Goal: Task Accomplishment & Management: Manage account settings

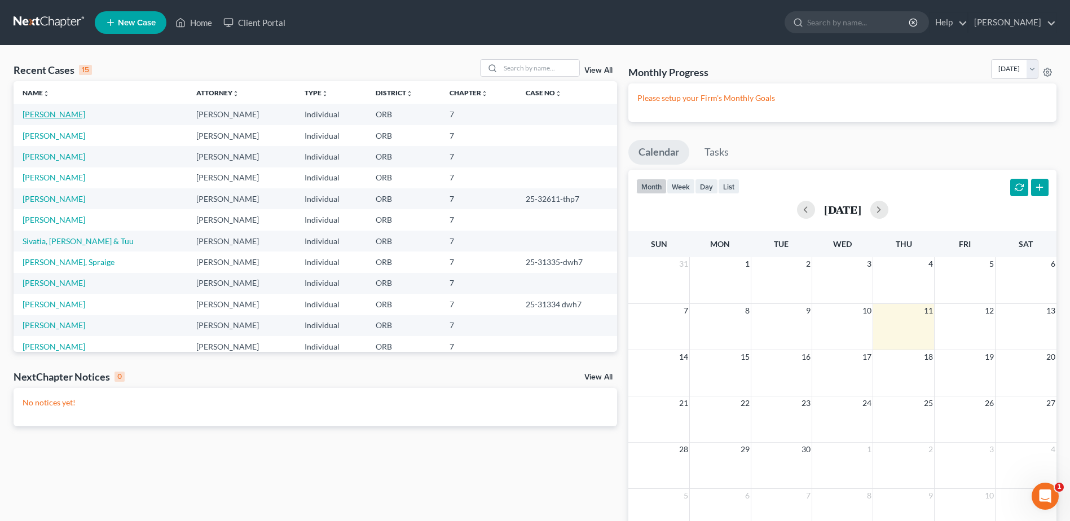
click at [81, 114] on link "[PERSON_NAME]" at bounding box center [54, 114] width 63 height 10
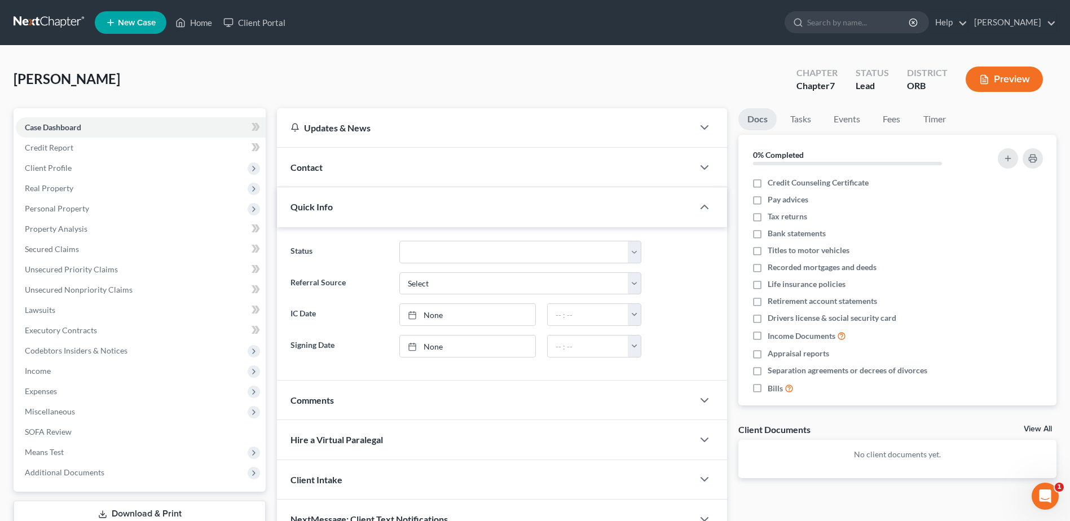
click at [420, 170] on div "Contact" at bounding box center [485, 167] width 416 height 39
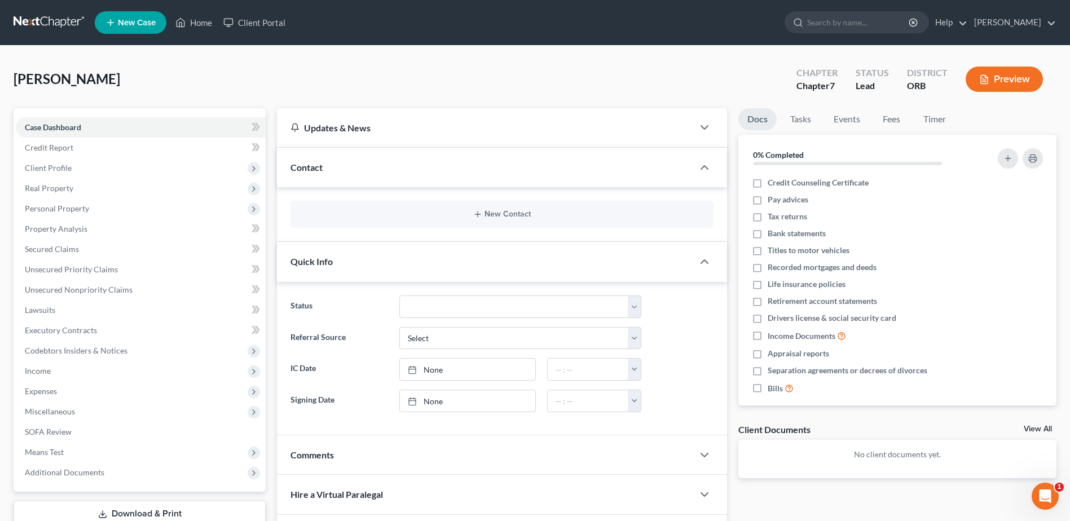
click at [420, 170] on div "Contact" at bounding box center [485, 167] width 416 height 39
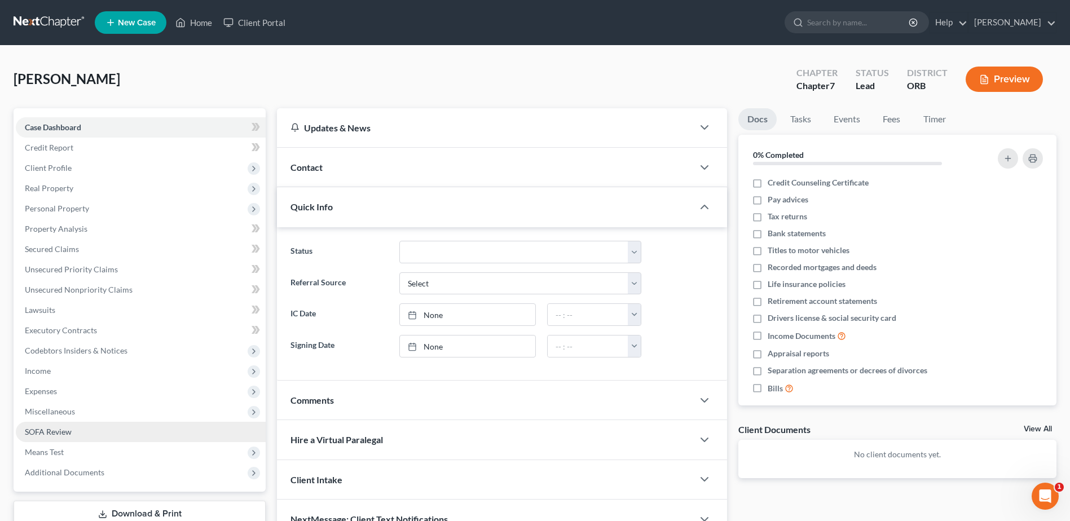
click at [182, 428] on link "SOFA Review" at bounding box center [141, 432] width 250 height 20
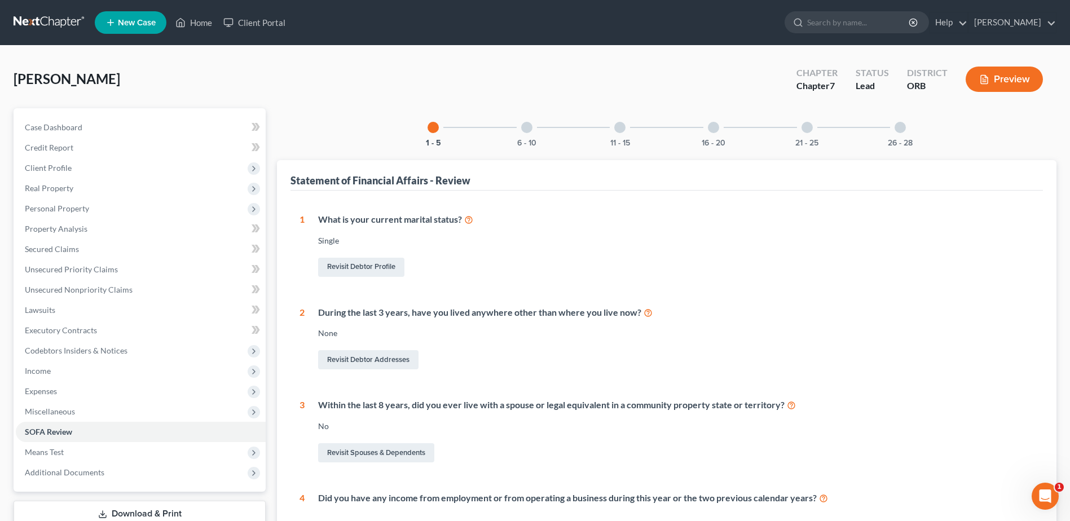
click at [708, 136] on div "16 - 20" at bounding box center [713, 127] width 38 height 38
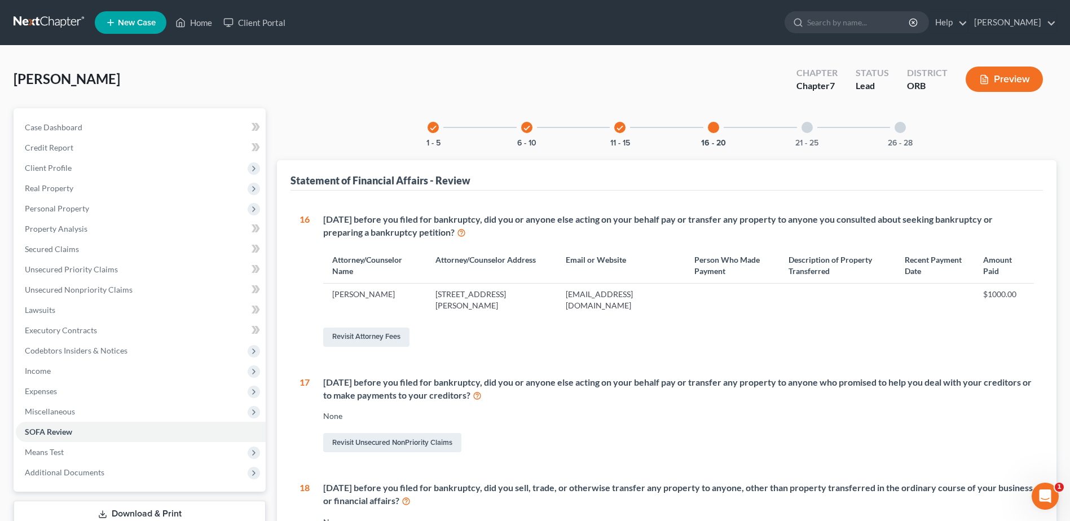
click at [463, 343] on div "Revisit Attorney Fees" at bounding box center [678, 337] width 711 height 24
click at [361, 338] on link "Revisit Attorney Fees" at bounding box center [366, 337] width 86 height 19
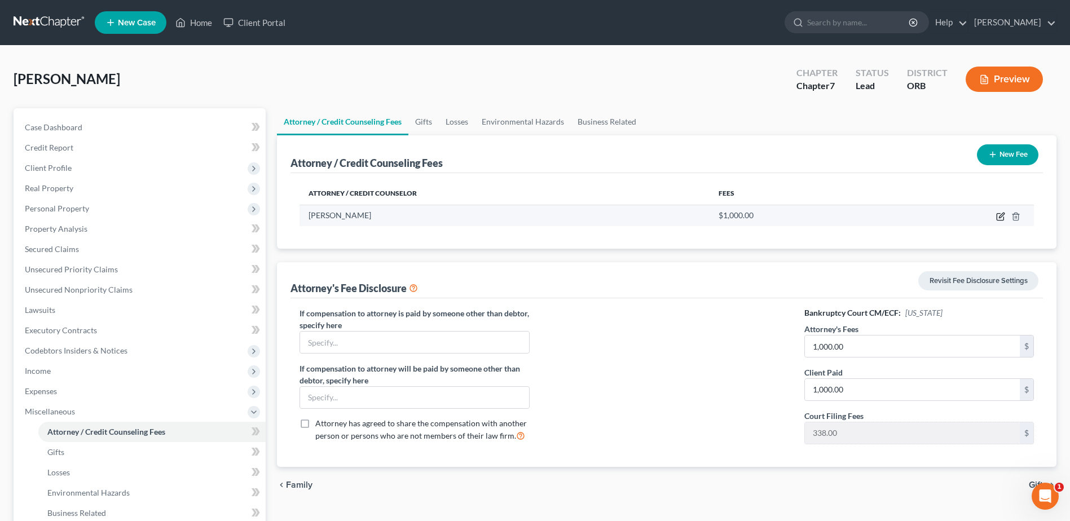
click at [999, 220] on icon "button" at bounding box center [999, 217] width 7 height 7
select select "38"
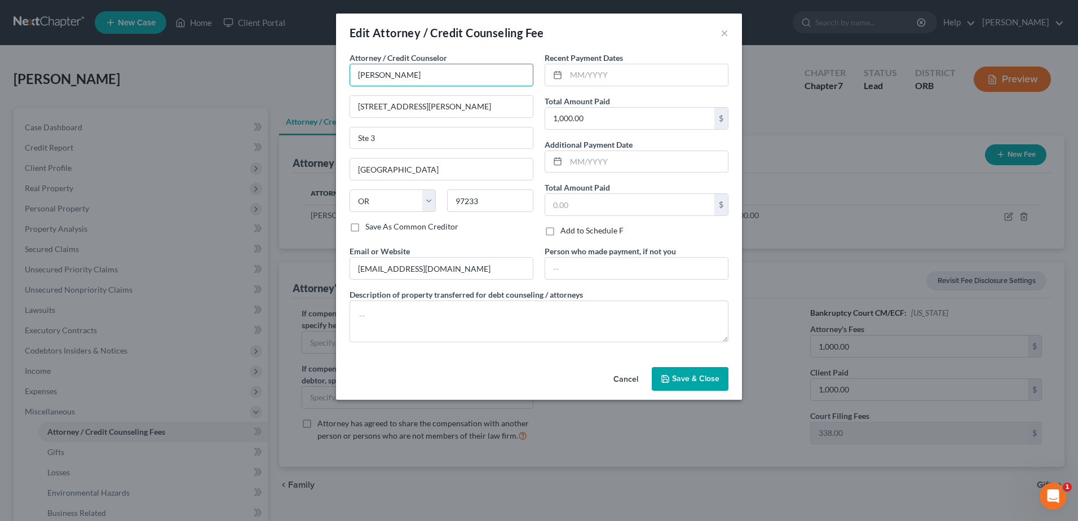
drag, startPoint x: 444, startPoint y: 83, endPoint x: -2, endPoint y: 55, distance: 447.5
click at [0, 55] on html "Home New Case Client Portal Jim Choi jimchoilaw@gmail.com My Account Settings P…" at bounding box center [539, 350] width 1078 height 701
type input "j"
type input "JIm Choi"
click at [713, 371] on button "Save & Close" at bounding box center [690, 379] width 77 height 24
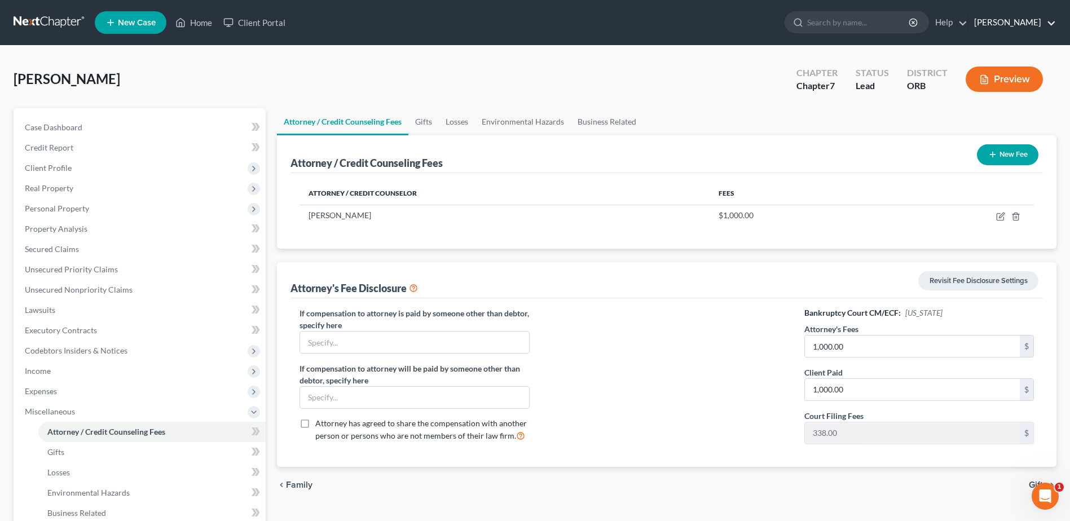
click at [1035, 29] on link "[PERSON_NAME]" at bounding box center [1011, 22] width 87 height 20
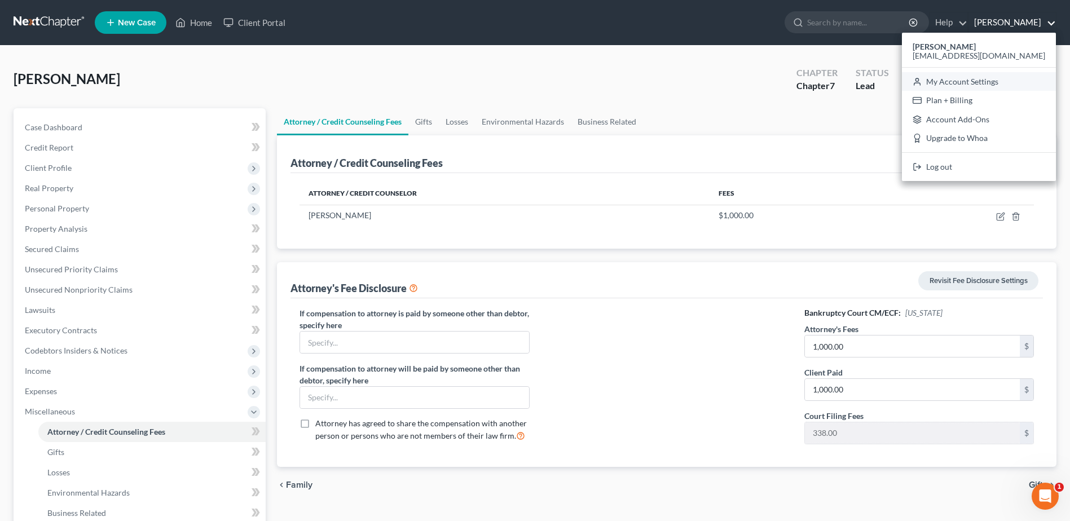
click at [1019, 82] on link "My Account Settings" at bounding box center [979, 81] width 154 height 19
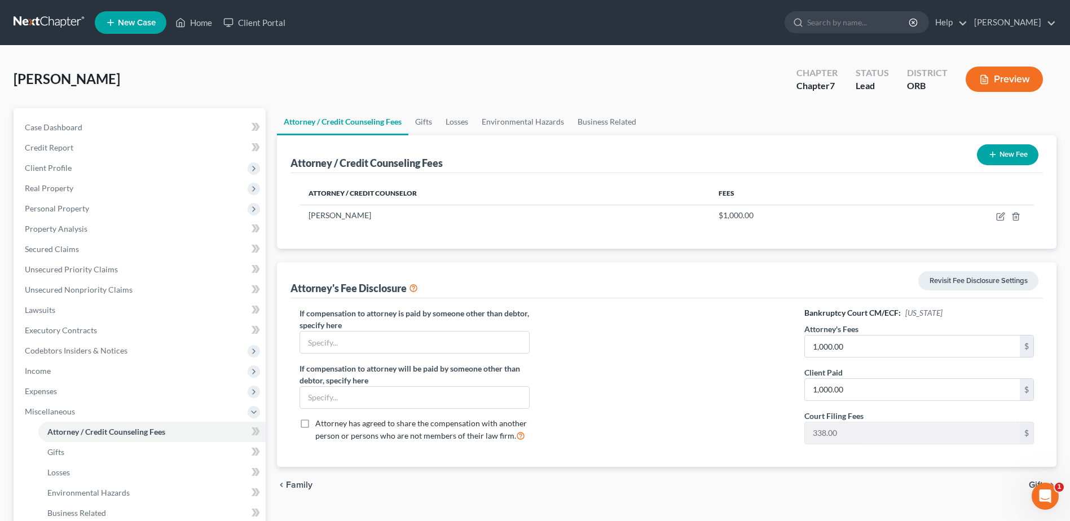
select select "29"
select select "38"
click at [620, 120] on link "Business Related" at bounding box center [607, 121] width 72 height 27
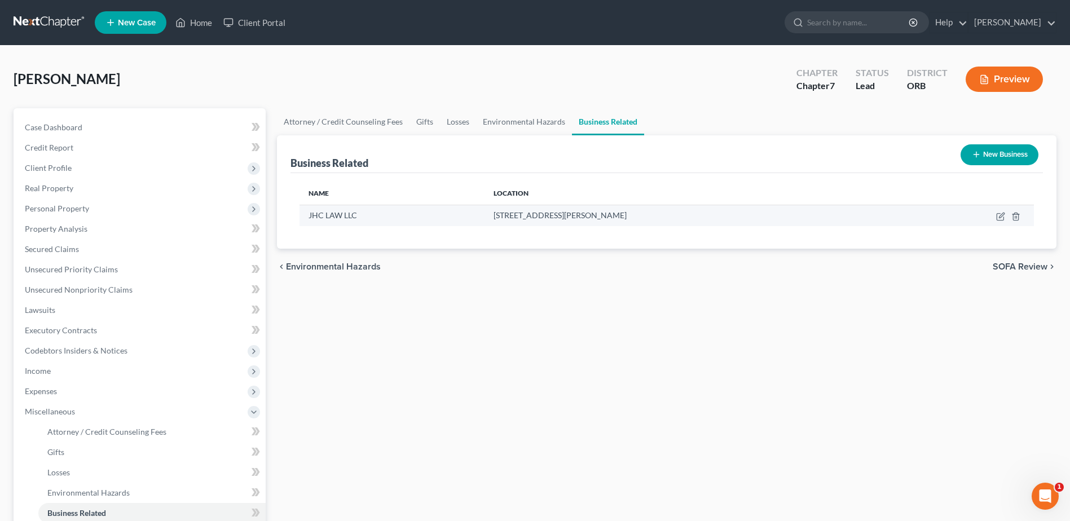
click at [999, 210] on td at bounding box center [969, 215] width 130 height 21
click at [998, 215] on icon "button" at bounding box center [1000, 216] width 9 height 9
select select "member"
select select "38"
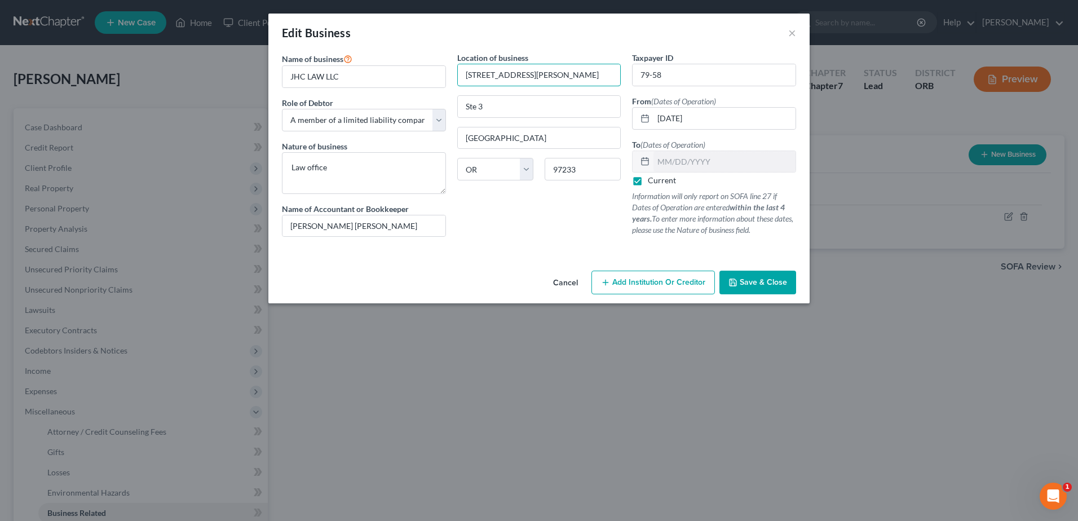
drag, startPoint x: 539, startPoint y: 82, endPoint x: -2, endPoint y: 162, distance: 546.7
click at [0, 162] on html "Home New Case Client Portal Jim Choi jimchoilaw@gmail.com My Account Settings P…" at bounding box center [539, 350] width 1078 height 701
click at [380, 69] on input "JHC LAW LLC" at bounding box center [364, 76] width 163 height 21
type input "LLC"
drag, startPoint x: 493, startPoint y: 96, endPoint x: 372, endPoint y: 125, distance: 124.1
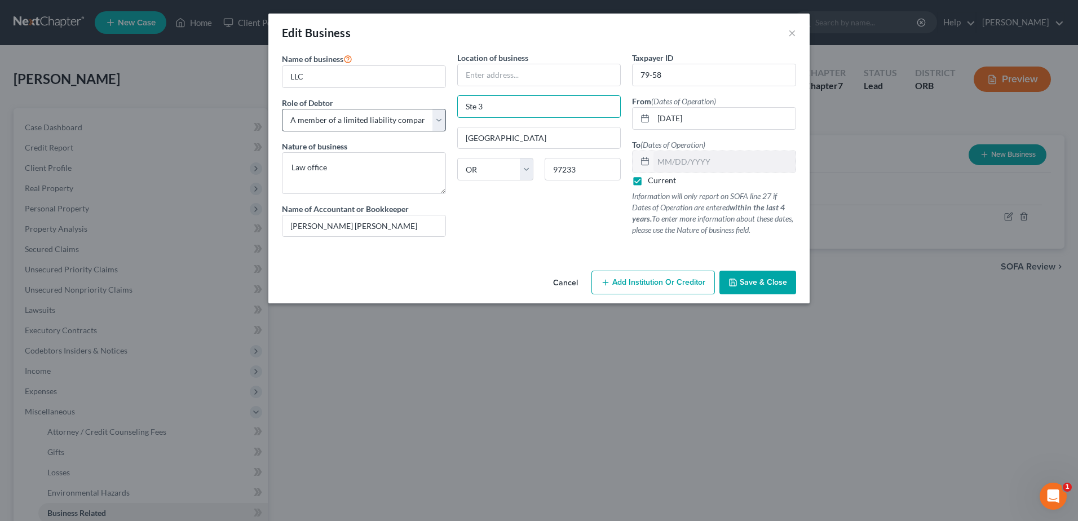
click at [372, 125] on div "Name of business * LLC Role of Debtor * Select A member of a limited liability …" at bounding box center [539, 153] width 526 height 203
drag, startPoint x: 590, startPoint y: 160, endPoint x: 236, endPoint y: 317, distance: 387.8
click at [236, 317] on div "Edit Business × Name of business * LLC Role of Debtor * Select A member of a li…" at bounding box center [539, 260] width 1078 height 521
click at [787, 284] on button "Save & Close" at bounding box center [758, 283] width 77 height 24
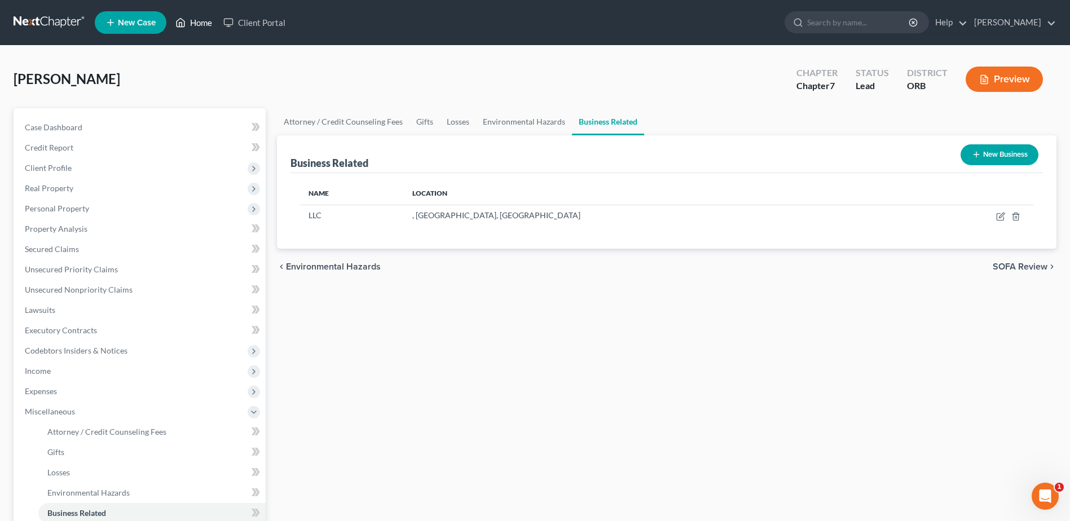
click at [188, 21] on link "Home" at bounding box center [194, 22] width 48 height 20
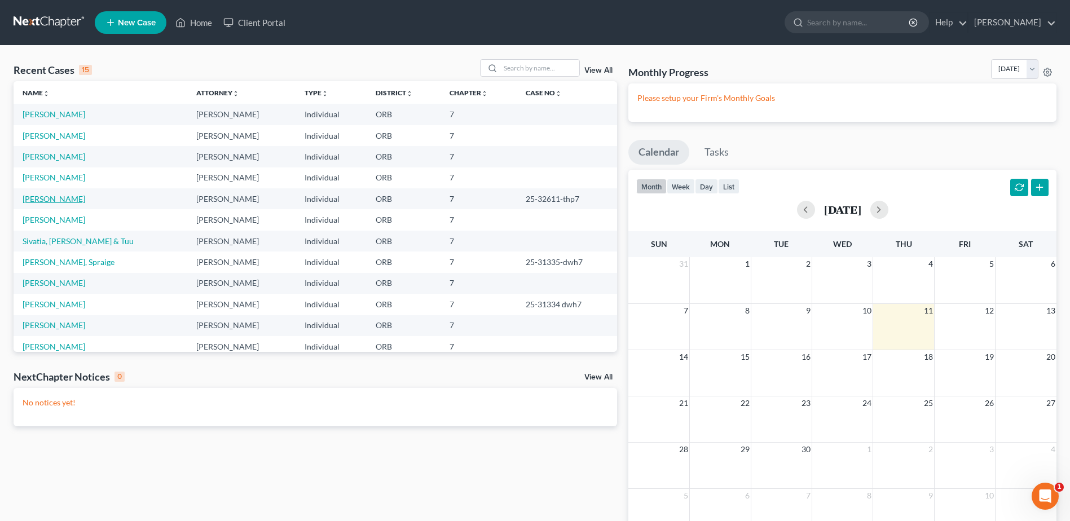
click at [58, 197] on link "[PERSON_NAME]" at bounding box center [54, 199] width 63 height 10
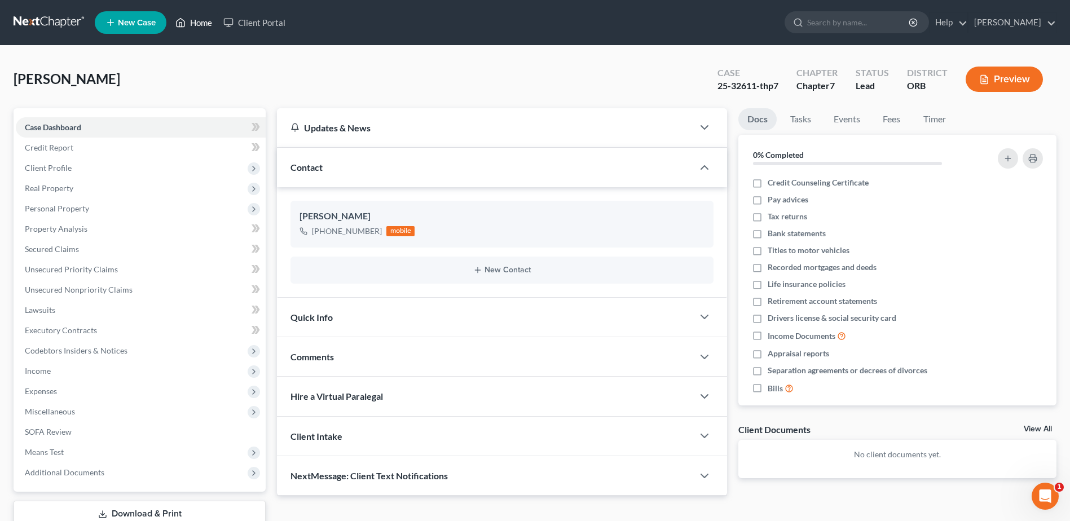
click at [180, 23] on polyline at bounding box center [180, 25] width 3 height 5
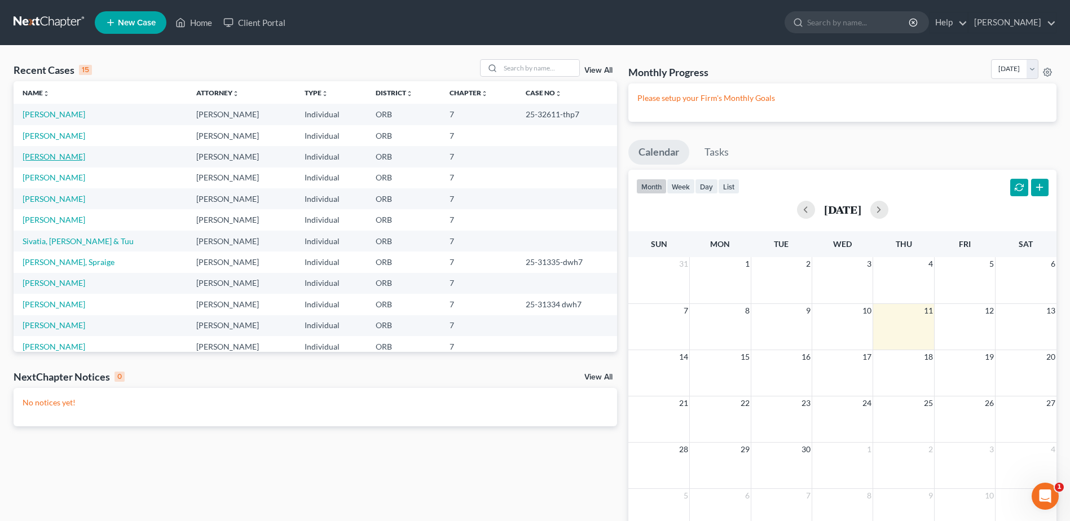
click at [48, 158] on link "[PERSON_NAME]" at bounding box center [54, 157] width 63 height 10
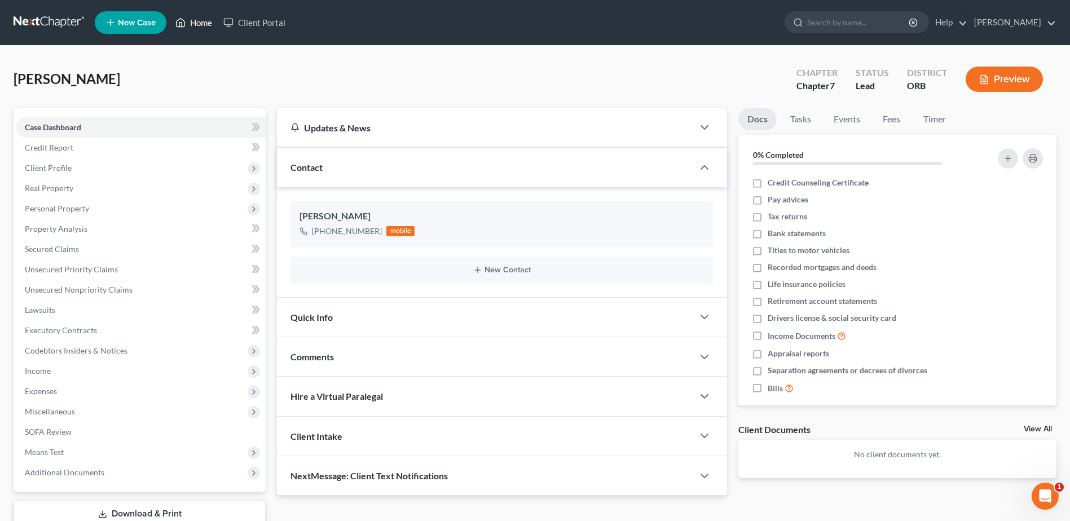
click at [191, 28] on link "Home" at bounding box center [194, 22] width 48 height 20
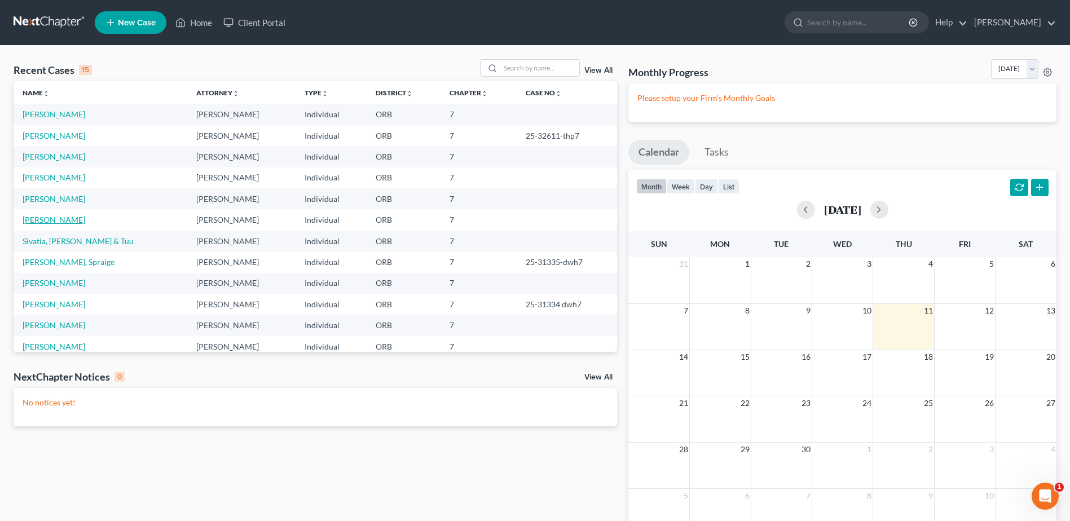
click at [53, 216] on link "[PERSON_NAME]" at bounding box center [54, 220] width 63 height 10
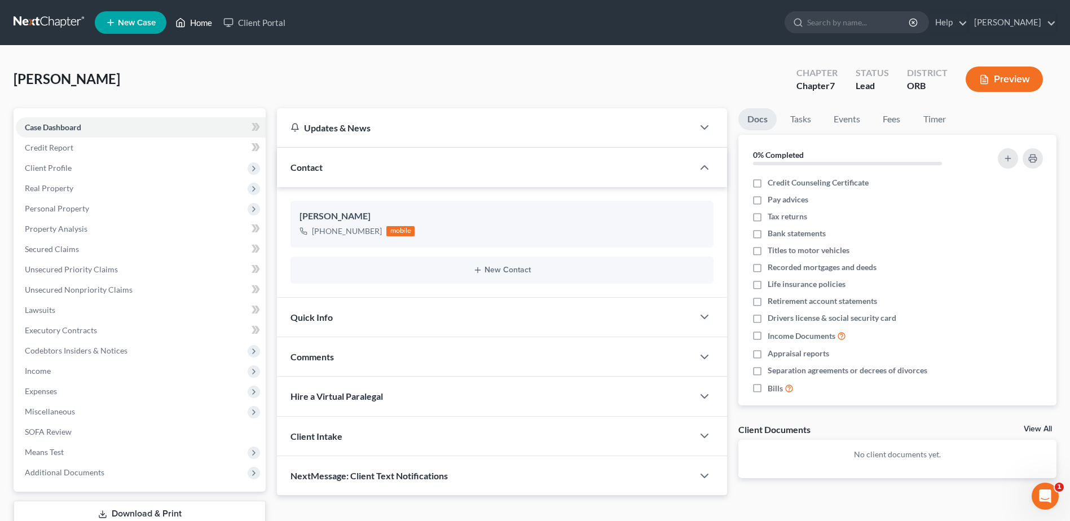
click at [214, 17] on link "Home" at bounding box center [194, 22] width 48 height 20
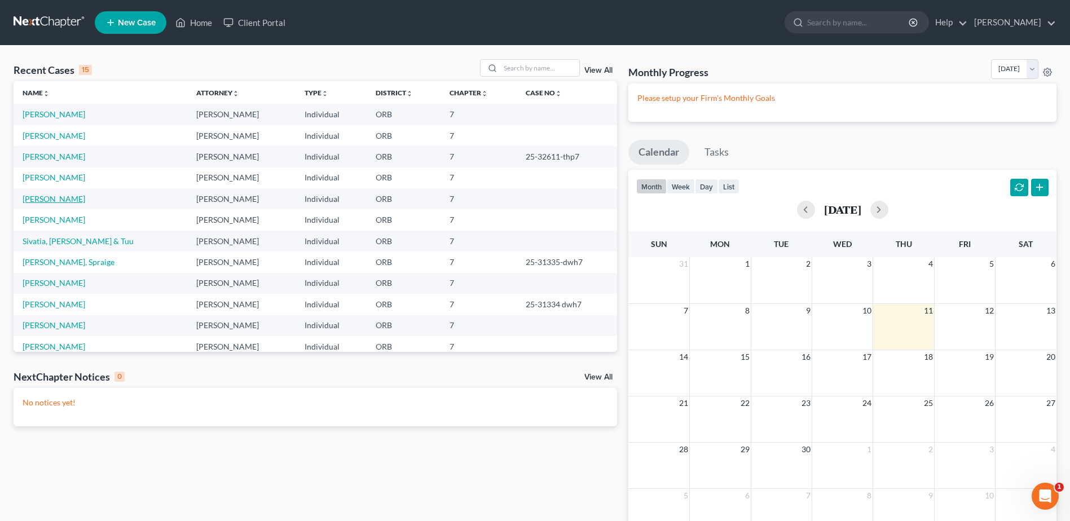
click at [46, 198] on link "[PERSON_NAME]" at bounding box center [54, 199] width 63 height 10
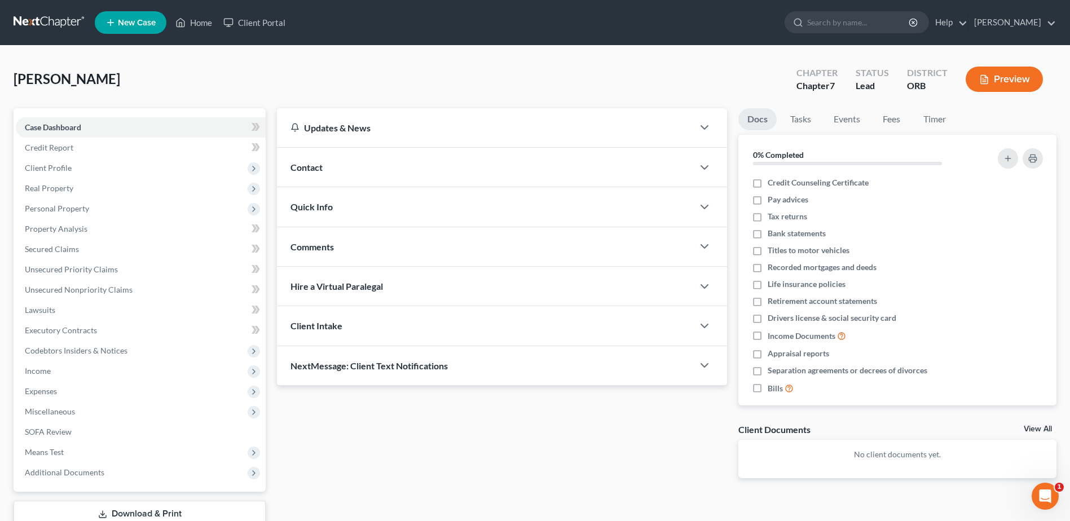
click at [46, 198] on span "Personal Property" at bounding box center [141, 208] width 250 height 20
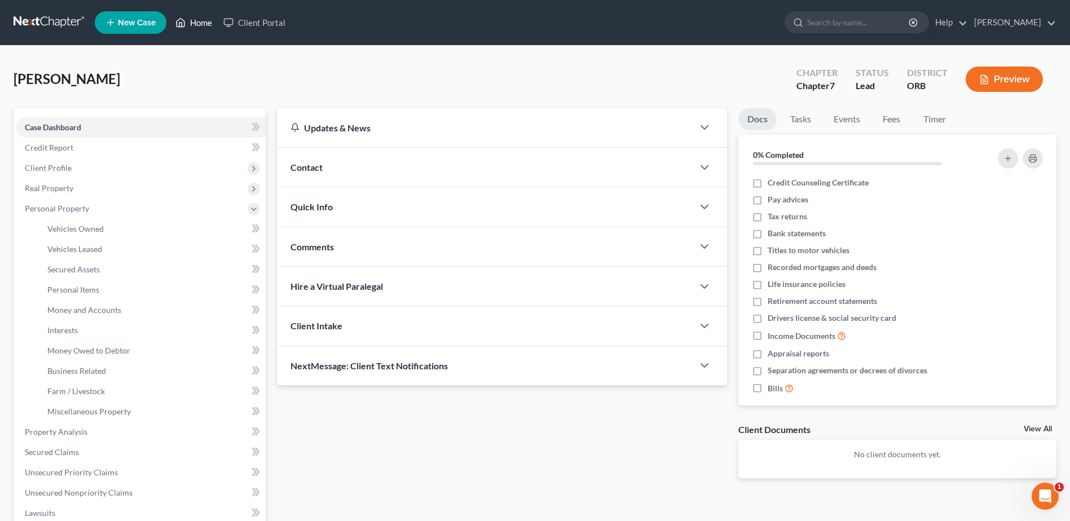
click at [201, 28] on link "Home" at bounding box center [194, 22] width 48 height 20
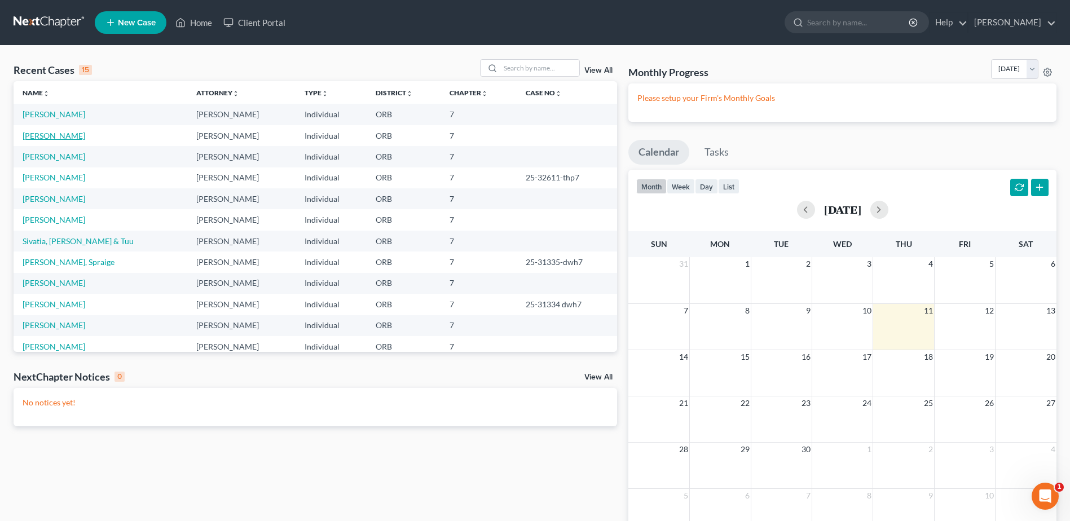
click at [65, 135] on link "[PERSON_NAME]" at bounding box center [54, 136] width 63 height 10
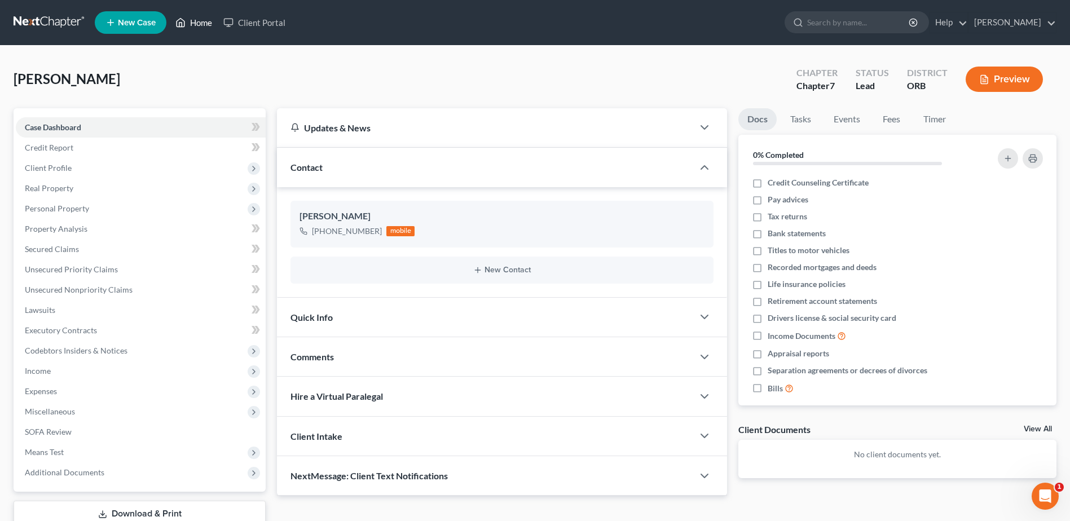
click at [197, 23] on link "Home" at bounding box center [194, 22] width 48 height 20
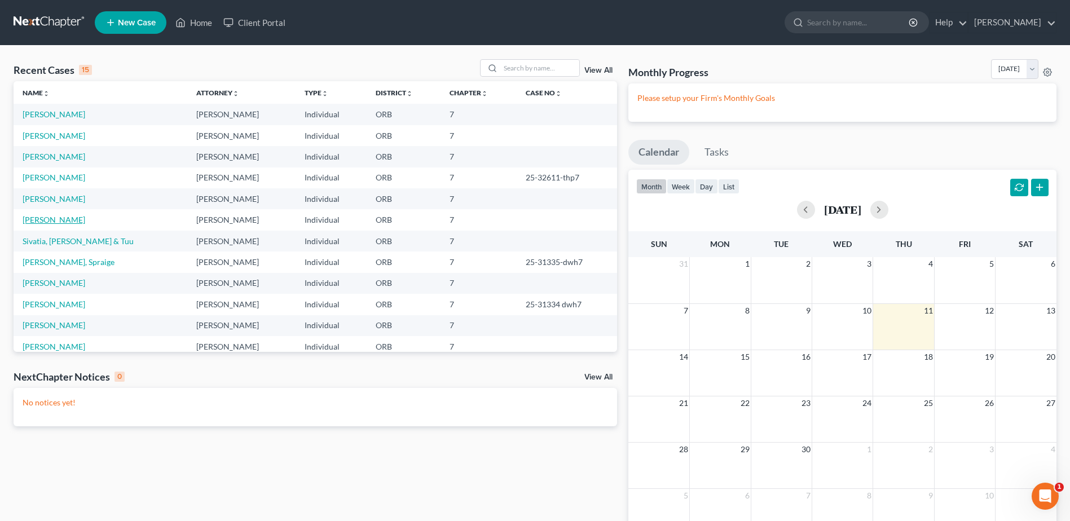
click at [69, 221] on link "[PERSON_NAME]" at bounding box center [54, 220] width 63 height 10
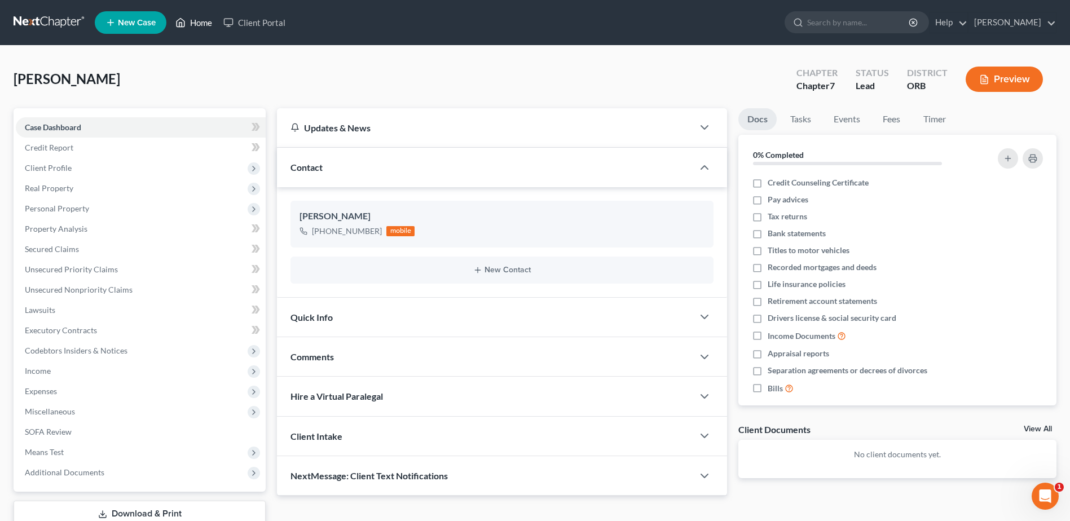
click at [209, 27] on link "Home" at bounding box center [194, 22] width 48 height 20
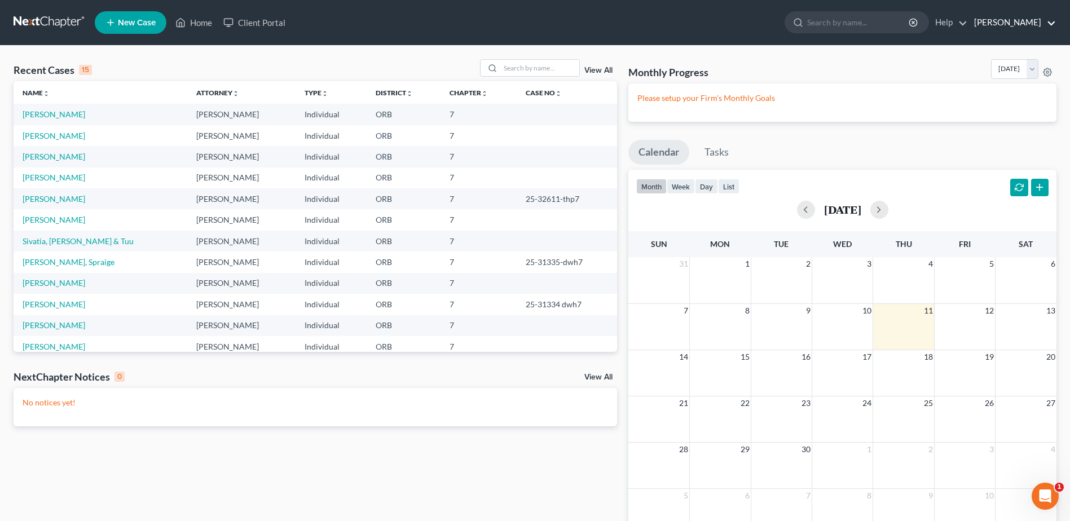
click at [1037, 17] on link "[PERSON_NAME]" at bounding box center [1011, 22] width 87 height 20
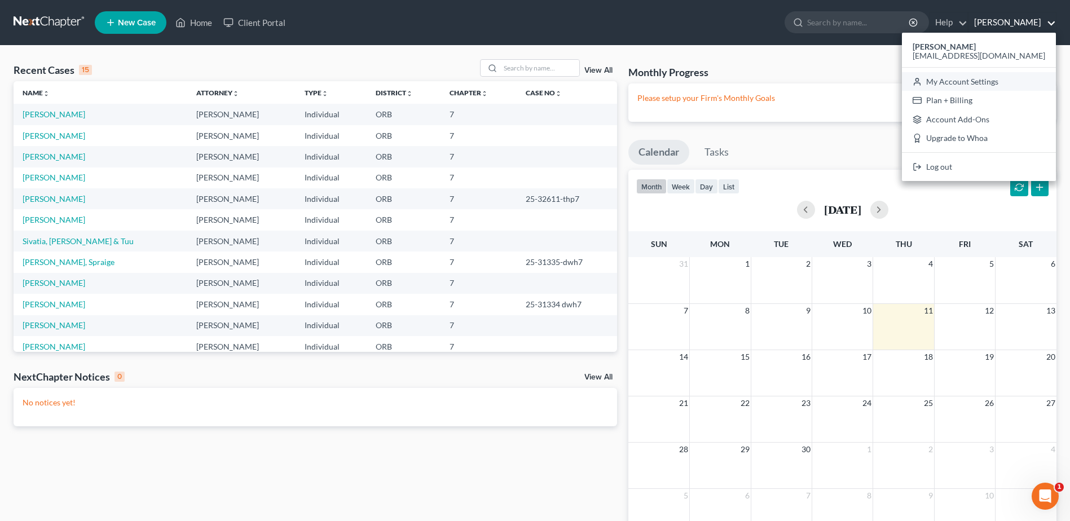
click at [1003, 85] on link "My Account Settings" at bounding box center [979, 81] width 154 height 19
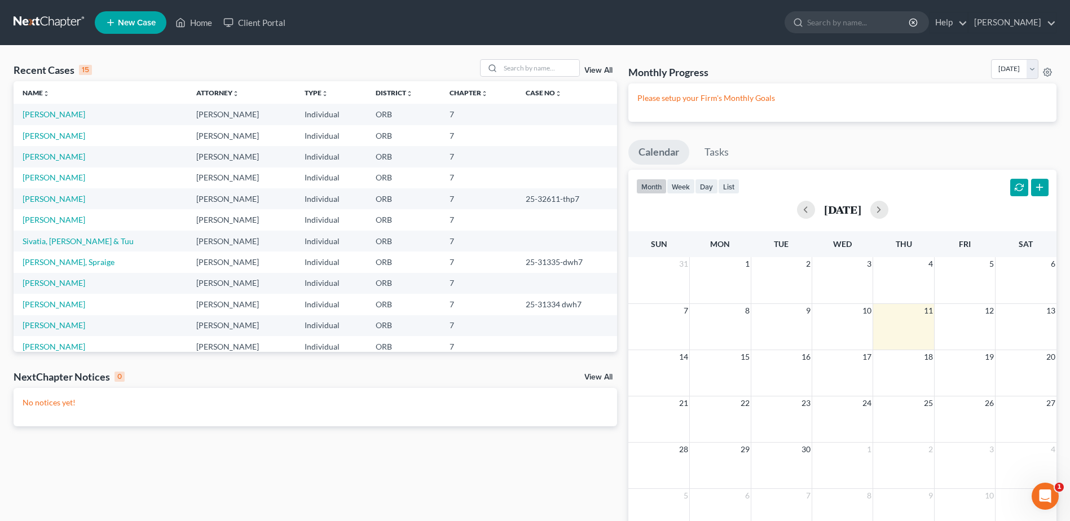
select select "66"
select select "29"
select select "38"
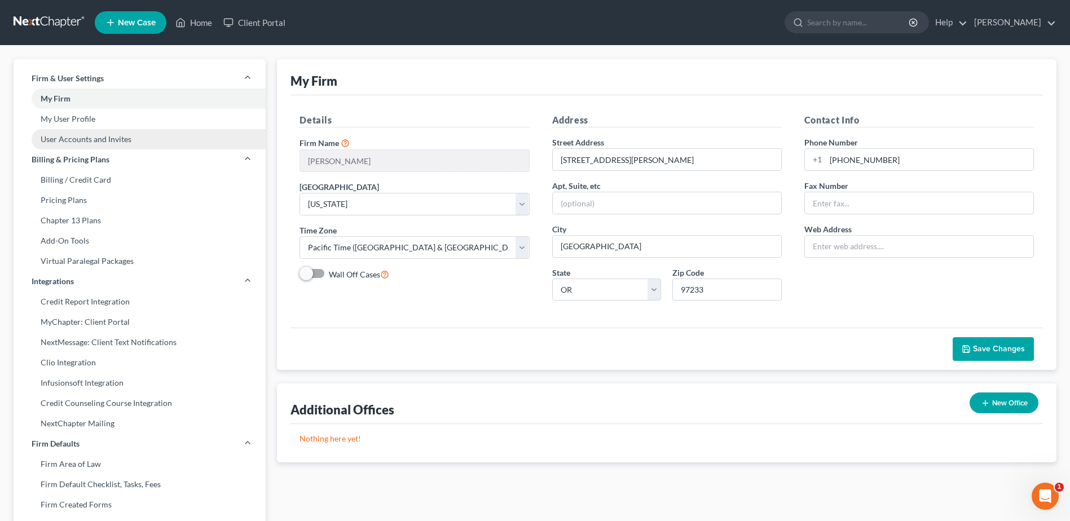
click at [158, 143] on link "User Accounts and Invites" at bounding box center [140, 139] width 252 height 20
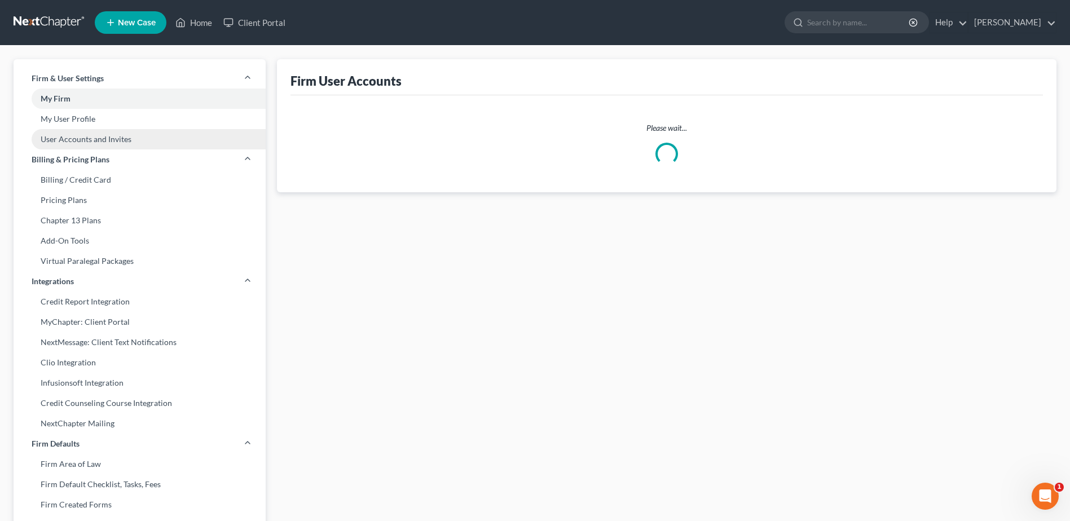
select select "0"
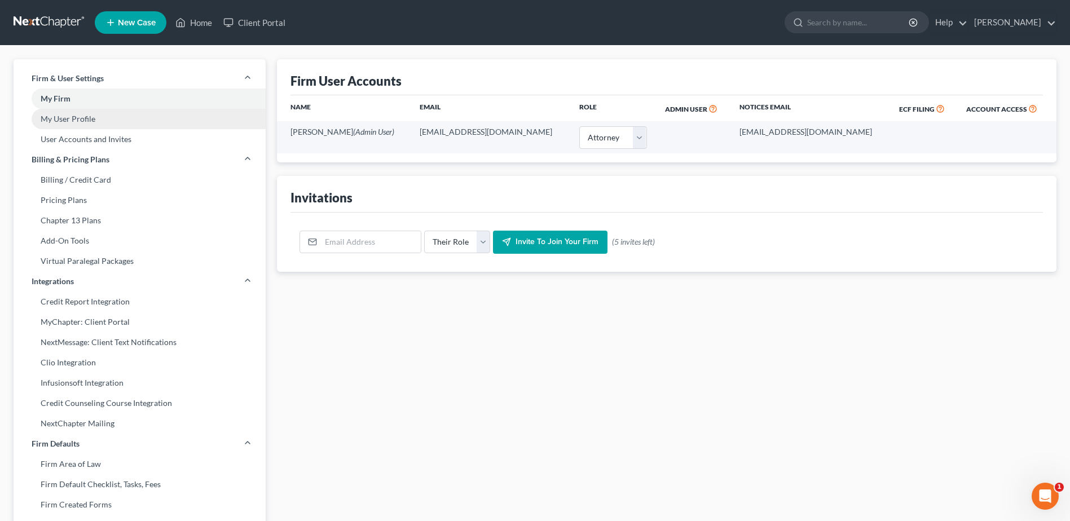
click at [88, 121] on link "My User Profile" at bounding box center [140, 119] width 252 height 20
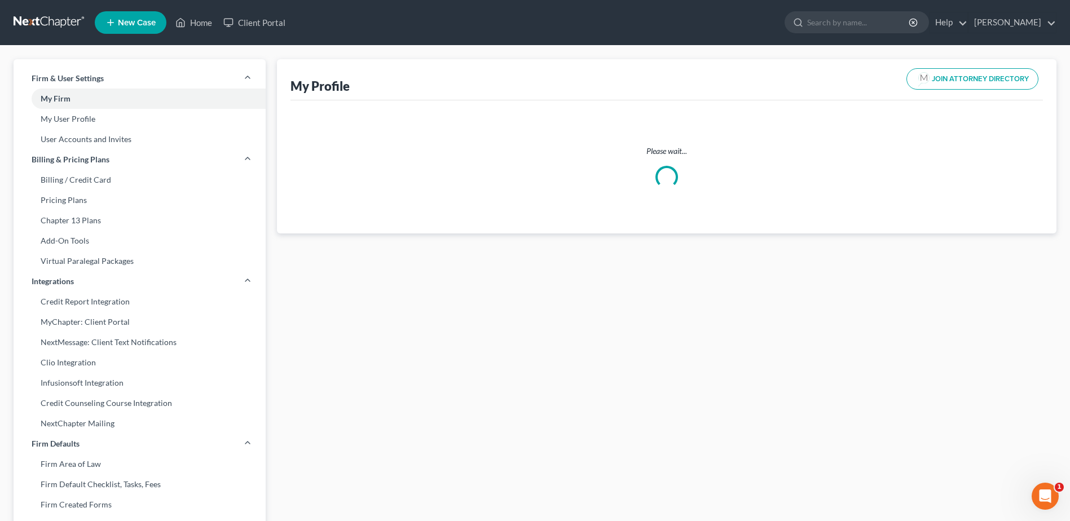
select select "38"
select select "attorney"
select select "0"
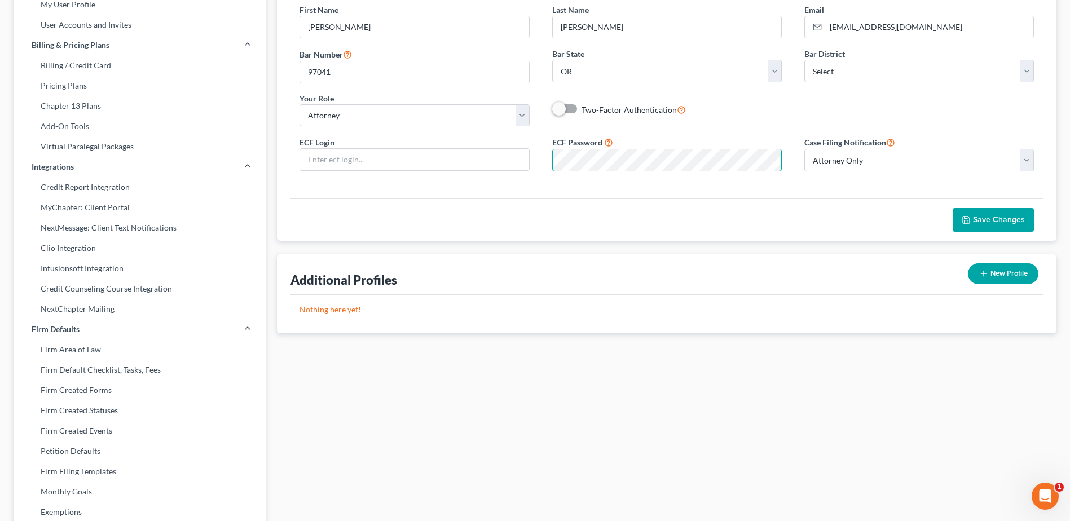
click at [34, 520] on html "Home New Case Client Portal Jim Choi jimchoilaw@gmail.com My Account Settings P…" at bounding box center [535, 303] width 1070 height 835
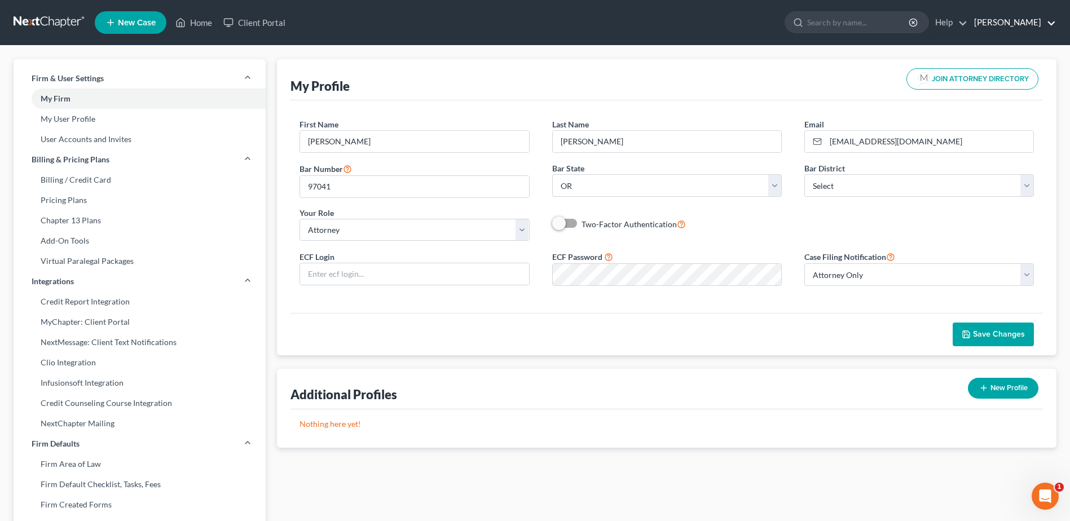
click at [1017, 19] on link "[PERSON_NAME]" at bounding box center [1011, 22] width 87 height 20
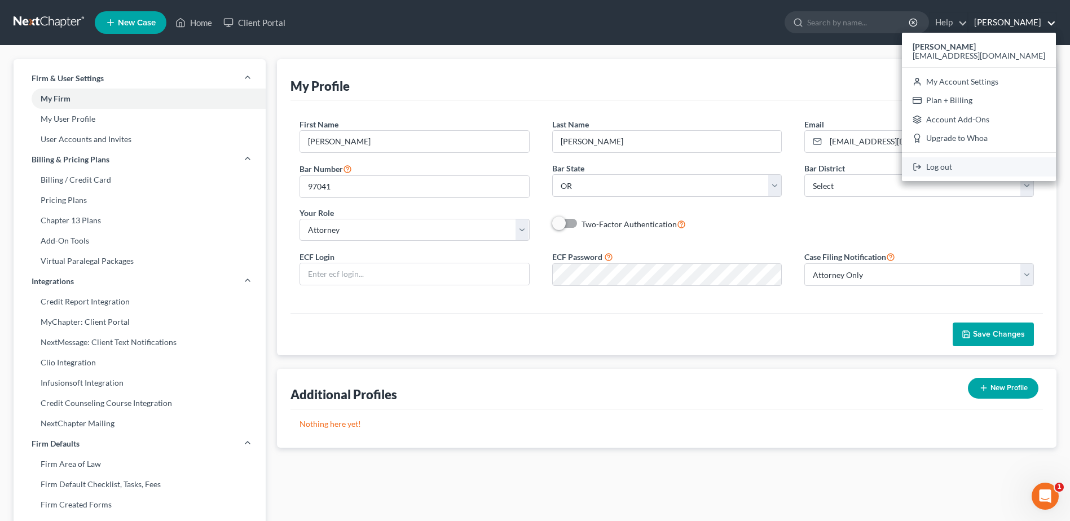
click at [1018, 169] on link "Log out" at bounding box center [979, 166] width 154 height 19
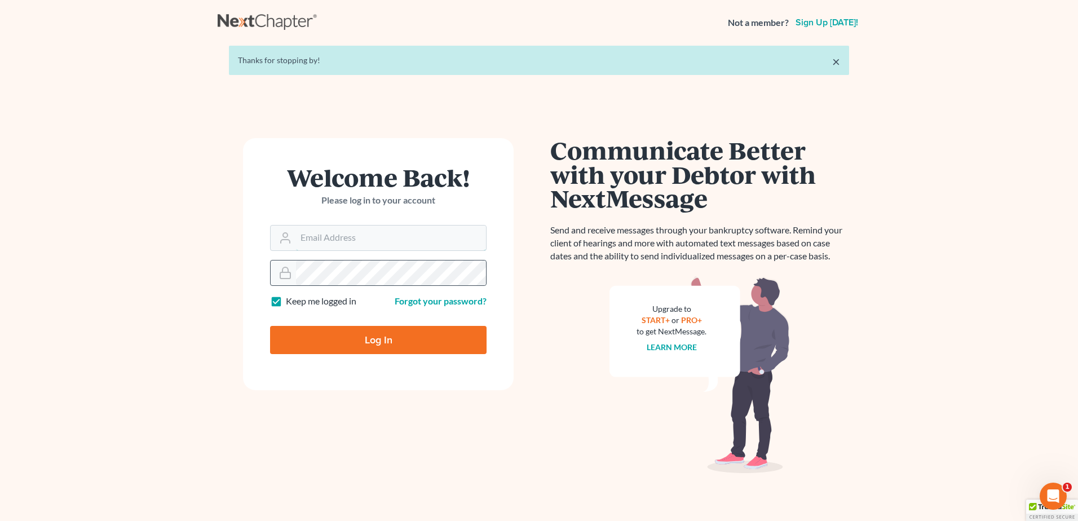
type input "[EMAIL_ADDRESS][DOMAIN_NAME]"
click at [442, 256] on form "Welcome Back! Please log in to your account Email Address jimchoilaw@gmail.com …" at bounding box center [378, 264] width 271 height 252
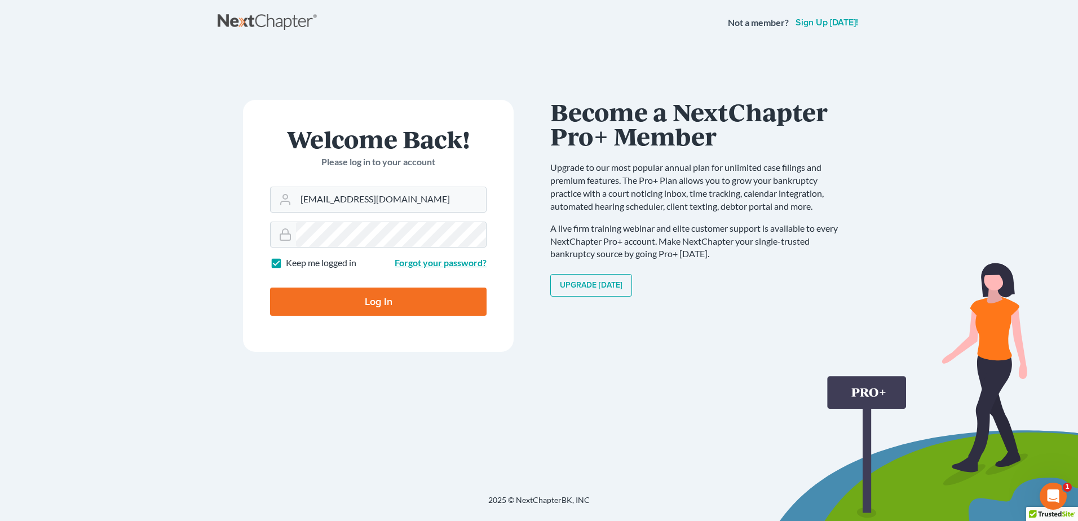
click at [431, 262] on link "Forgot your password?" at bounding box center [441, 262] width 92 height 11
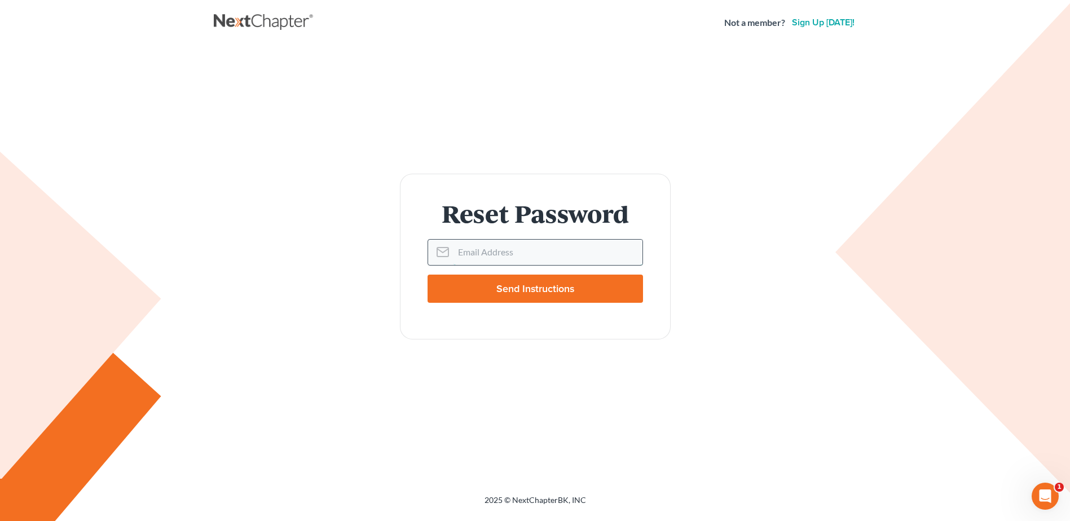
click at [479, 258] on input "Email Address" at bounding box center [547, 252] width 189 height 25
type input "[EMAIL_ADDRESS][DOMAIN_NAME]"
click at [517, 298] on input "Send Instructions" at bounding box center [534, 289] width 215 height 28
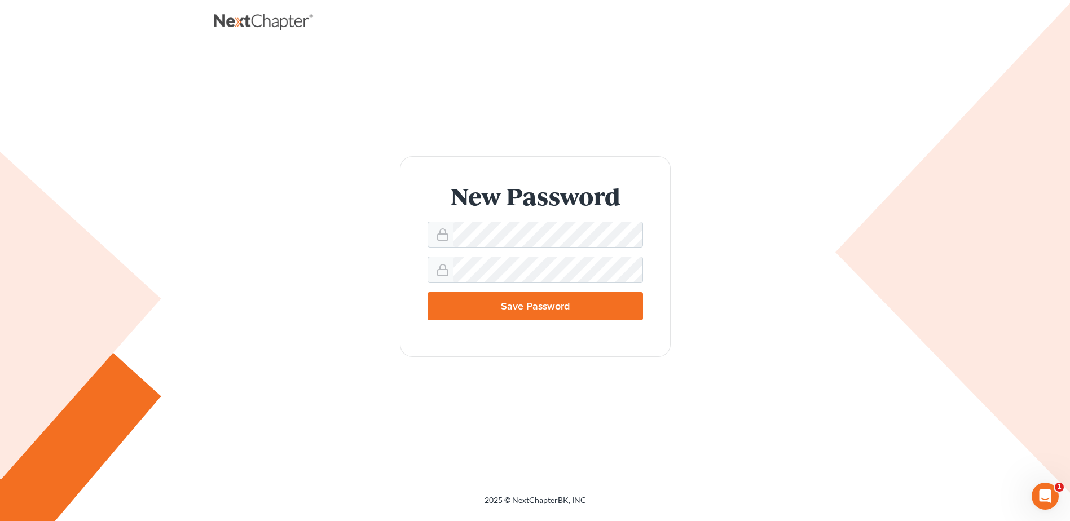
click at [566, 413] on div "New Password Save Password" at bounding box center [535, 257] width 643 height 422
click at [559, 310] on input "Save Password" at bounding box center [534, 306] width 215 height 28
type input "Thinking..."
